Goal: Check status: Check status

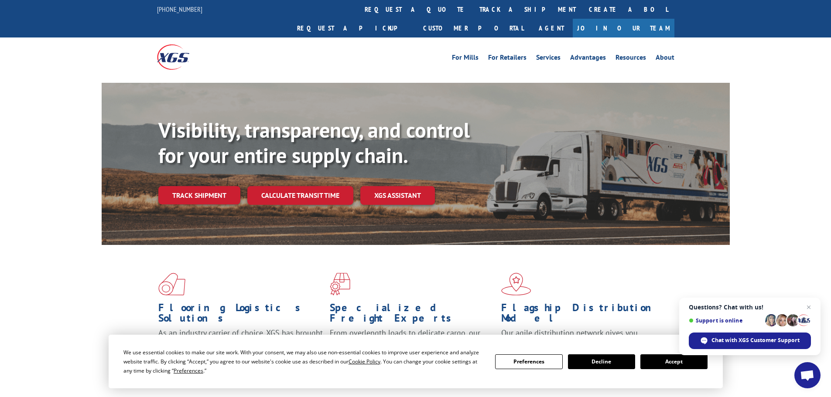
click at [691, 360] on button "Accept" at bounding box center [673, 362] width 67 height 15
click at [190, 186] on link "Track shipment" at bounding box center [199, 195] width 82 height 18
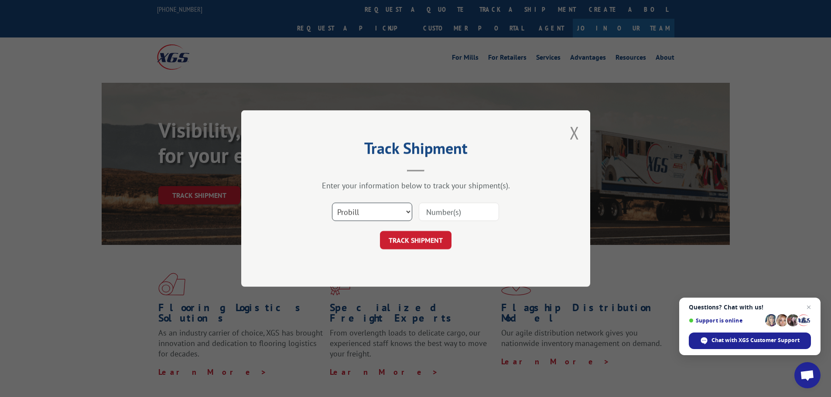
click at [365, 217] on select "Select category... Probill BOL PO" at bounding box center [372, 212] width 80 height 18
select select "bol"
click at [332, 203] on select "Select category... Probill BOL PO" at bounding box center [372, 212] width 80 height 18
click at [427, 215] on input at bounding box center [459, 212] width 80 height 18
paste input "7067569"
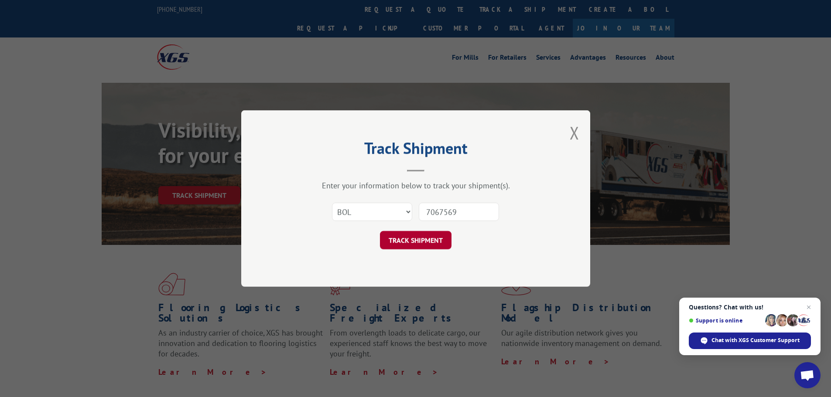
type input "7067569"
click at [416, 237] on button "TRACK SHIPMENT" at bounding box center [416, 240] width 72 height 18
